Goal: Communication & Community: Share content

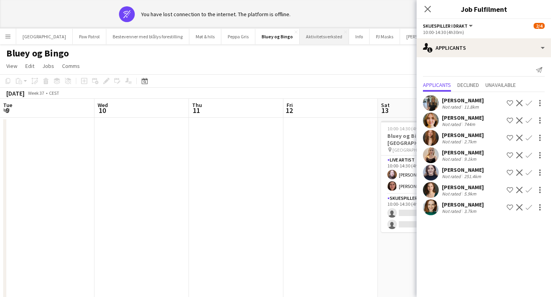
scroll to position [0, 272]
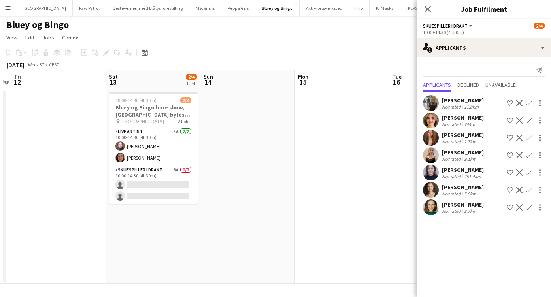
click at [529, 207] on app-icon "Confirm" at bounding box center [529, 207] width 6 height 6
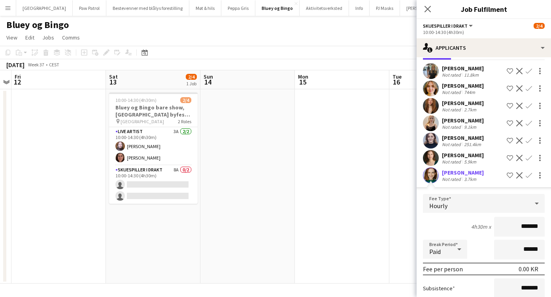
scroll to position [83, 0]
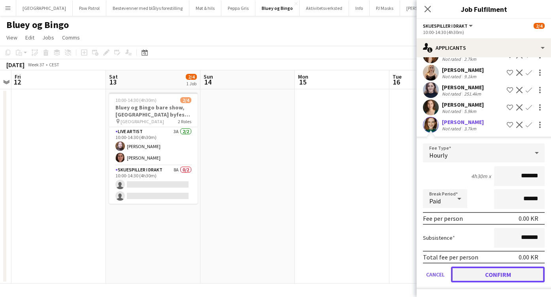
click at [503, 273] on button "Confirm" at bounding box center [498, 275] width 94 height 16
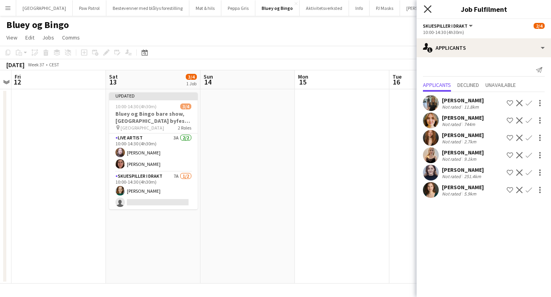
click at [430, 7] on icon at bounding box center [428, 9] width 8 height 8
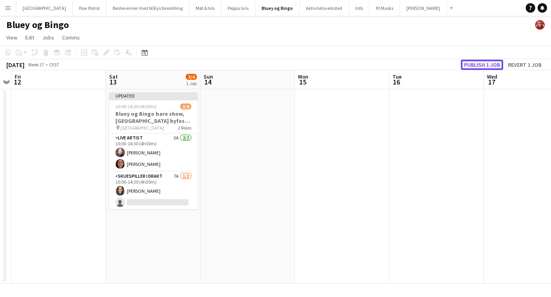
click at [480, 64] on button "Publish 1 job" at bounding box center [482, 65] width 42 height 10
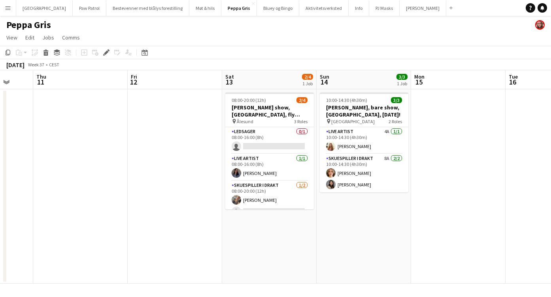
scroll to position [0, 251]
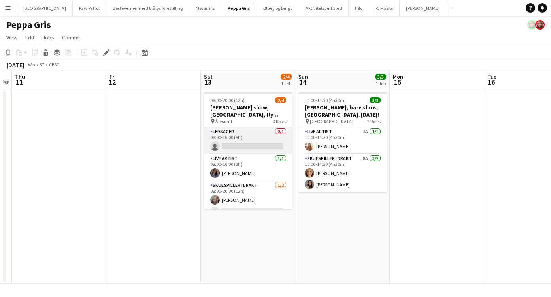
click at [246, 133] on app-card-role "Ledsager 0/1 08:00-16:00 (8h) single-neutral-actions" at bounding box center [248, 140] width 89 height 27
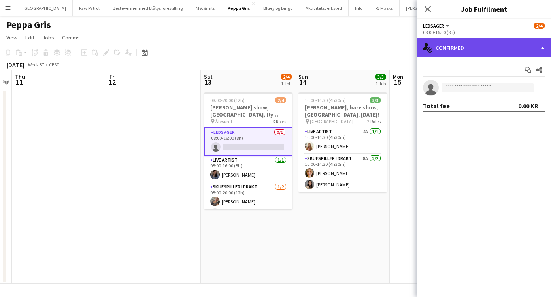
click at [463, 45] on div "single-neutral-actions-check-2 Confirmed" at bounding box center [484, 47] width 134 height 19
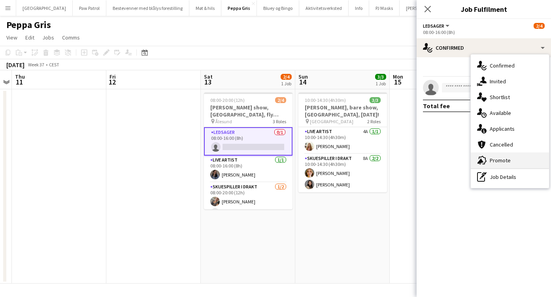
click at [505, 158] on div "advertising-megaphone Promote" at bounding box center [510, 161] width 78 height 16
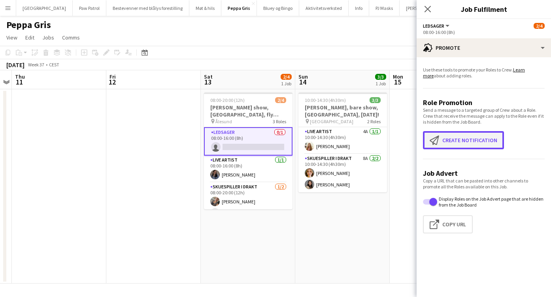
click at [478, 146] on button "Create notification Create notification" at bounding box center [463, 140] width 81 height 18
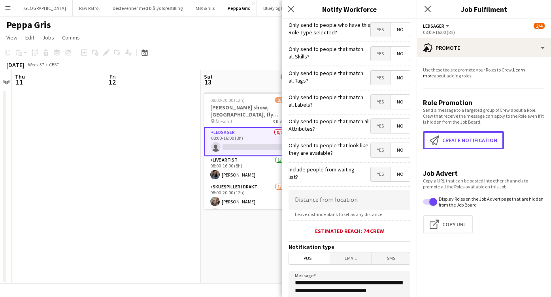
scroll to position [140, 0]
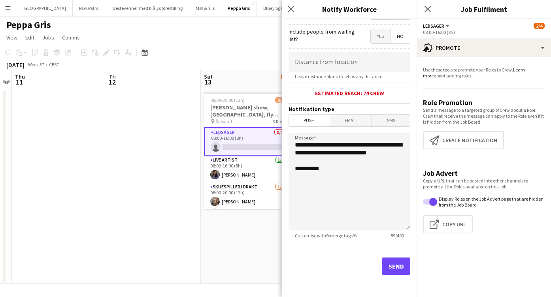
click at [351, 119] on span "Email" at bounding box center [351, 121] width 42 height 12
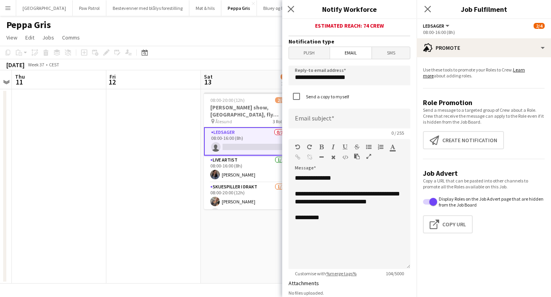
scroll to position [207, 0]
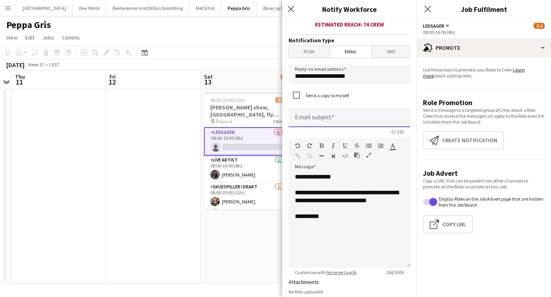
click at [320, 119] on input at bounding box center [350, 118] width 122 height 20
type input "**********"
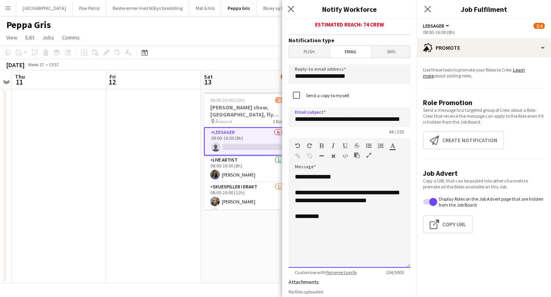
scroll to position [0, 0]
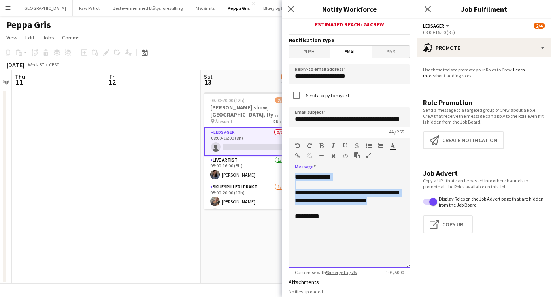
drag, startPoint x: 341, startPoint y: 212, endPoint x: 291, endPoint y: 169, distance: 65.7
click at [291, 170] on div "**********" at bounding box center [350, 218] width 122 height 100
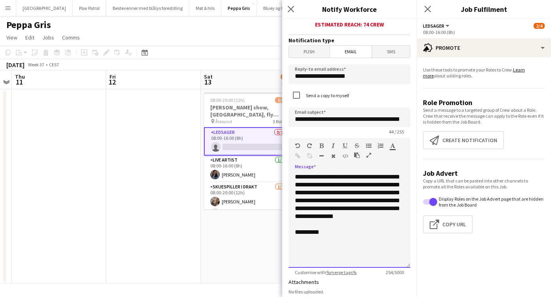
click at [331, 195] on div "**********" at bounding box center [350, 220] width 122 height 95
click at [302, 232] on div "**********" at bounding box center [350, 220] width 122 height 95
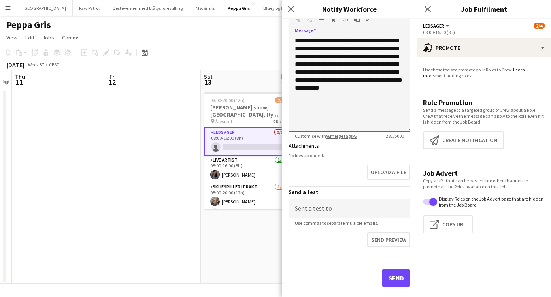
scroll to position [357, 0]
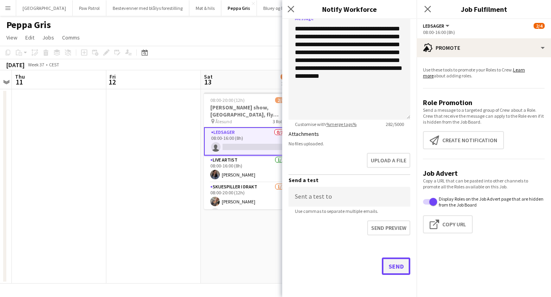
click at [397, 266] on button "Send" at bounding box center [396, 266] width 28 height 17
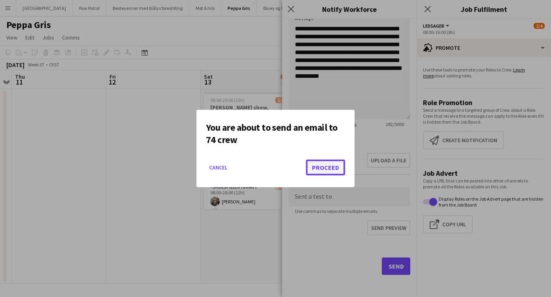
click at [322, 167] on button "Proceed" at bounding box center [325, 168] width 39 height 16
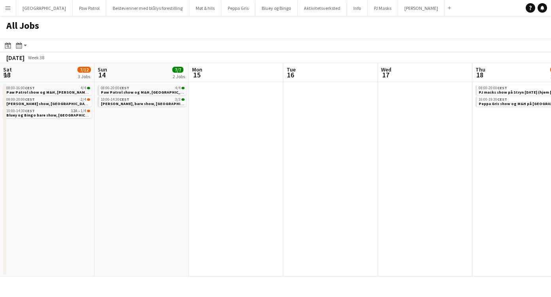
scroll to position [0, 283]
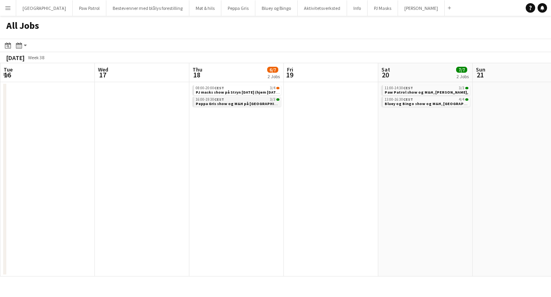
click at [240, 100] on div "16:00-19:30 CEST 3/3" at bounding box center [238, 100] width 84 height 4
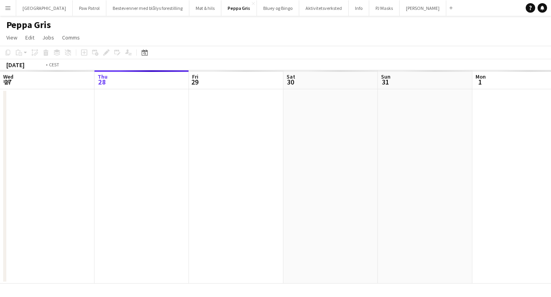
scroll to position [0, 272]
